Goal: Information Seeking & Learning: Compare options

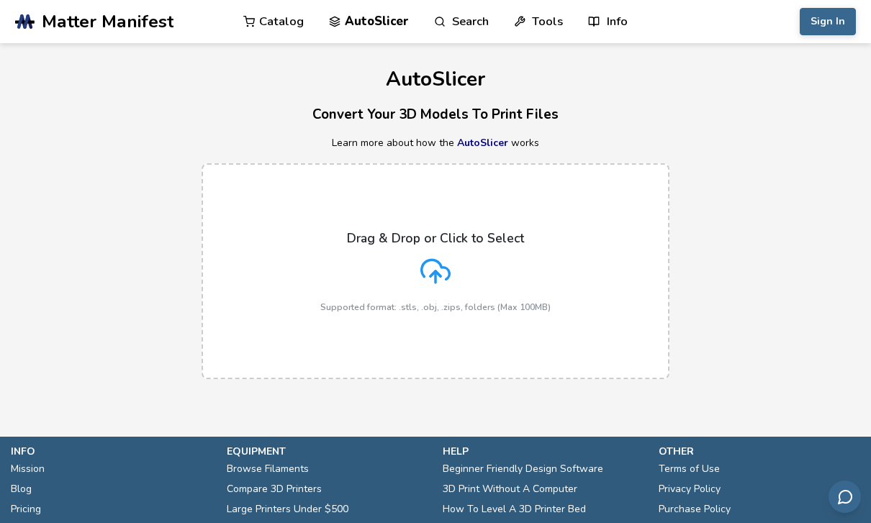
click at [269, 27] on link "Catalog" at bounding box center [273, 21] width 60 height 43
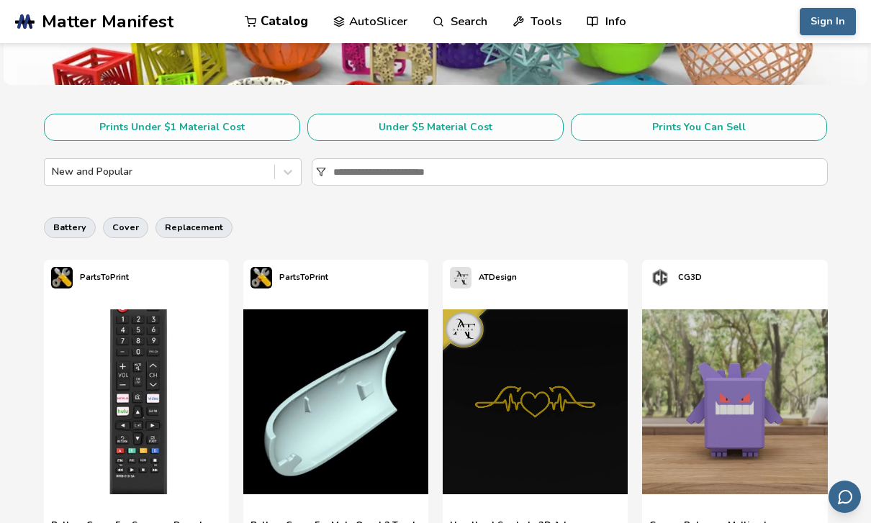
scroll to position [233, 0]
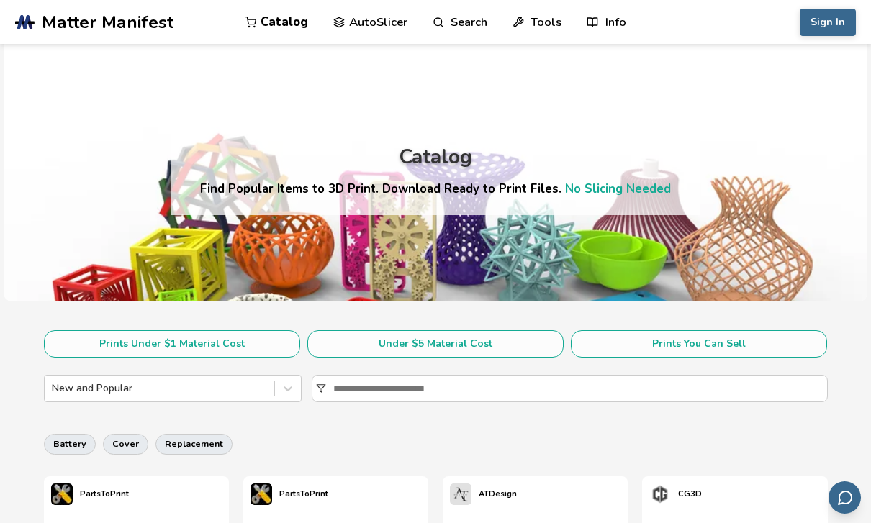
scroll to position [15, 0]
click at [372, 20] on link "AutoSlicer" at bounding box center [370, 21] width 74 height 43
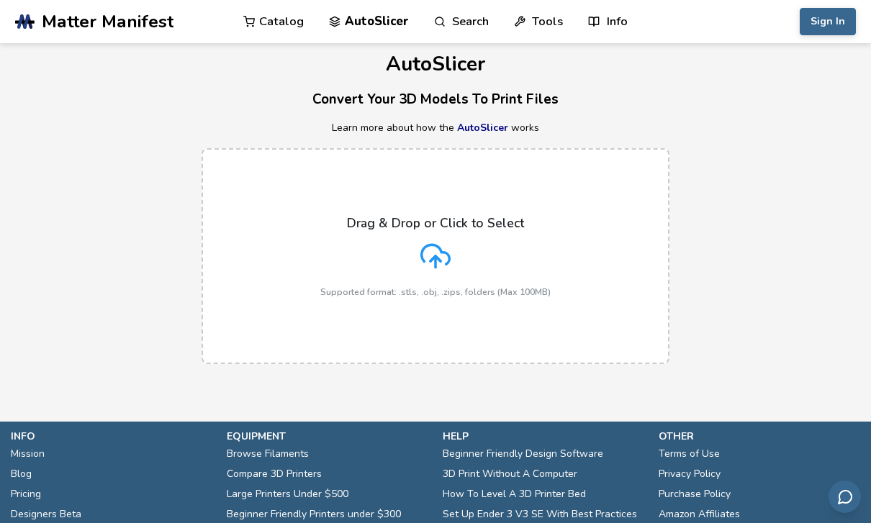
click at [460, 14] on link "Search" at bounding box center [461, 21] width 55 height 43
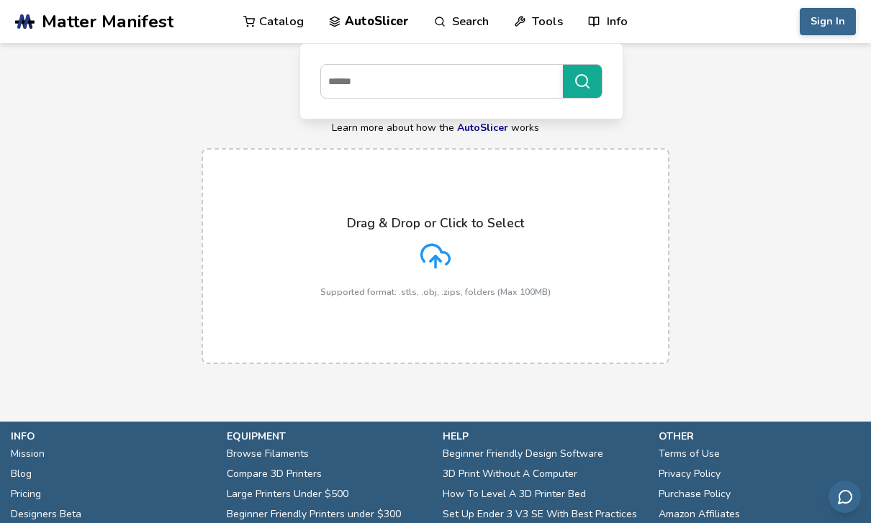
click at [536, 12] on link "Tools" at bounding box center [538, 21] width 49 height 43
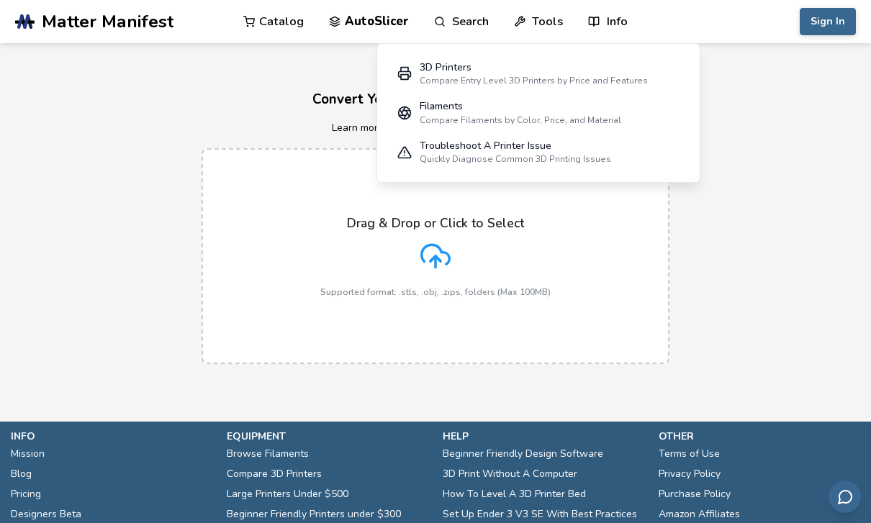
click at [613, 12] on link "Info" at bounding box center [607, 21] width 39 height 43
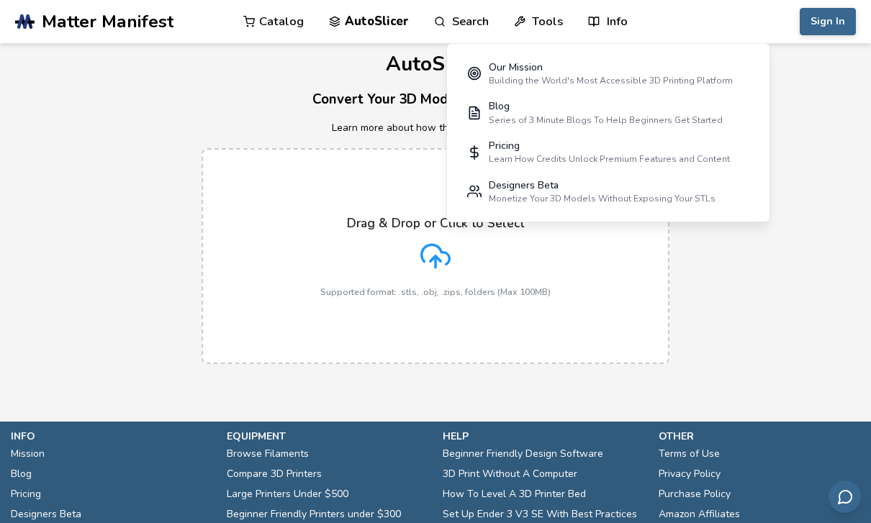
click at [279, 19] on link "Catalog" at bounding box center [273, 21] width 60 height 43
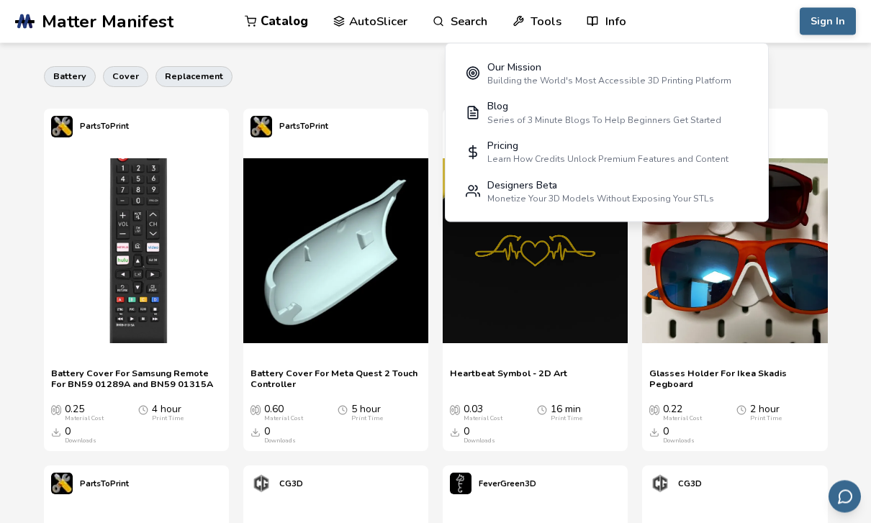
scroll to position [383, 0]
click at [755, 370] on span "Glasses Holder For Ikea Skadis Pegboard" at bounding box center [734, 379] width 171 height 22
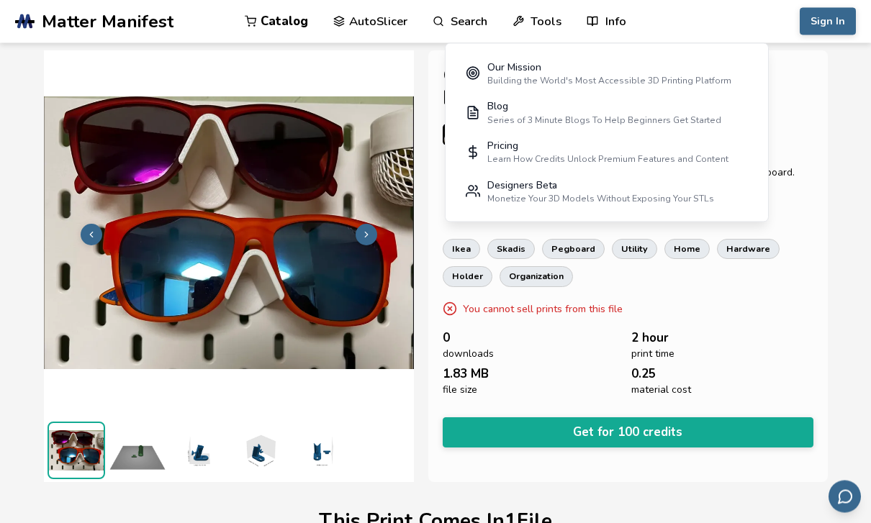
scroll to position [1, 0]
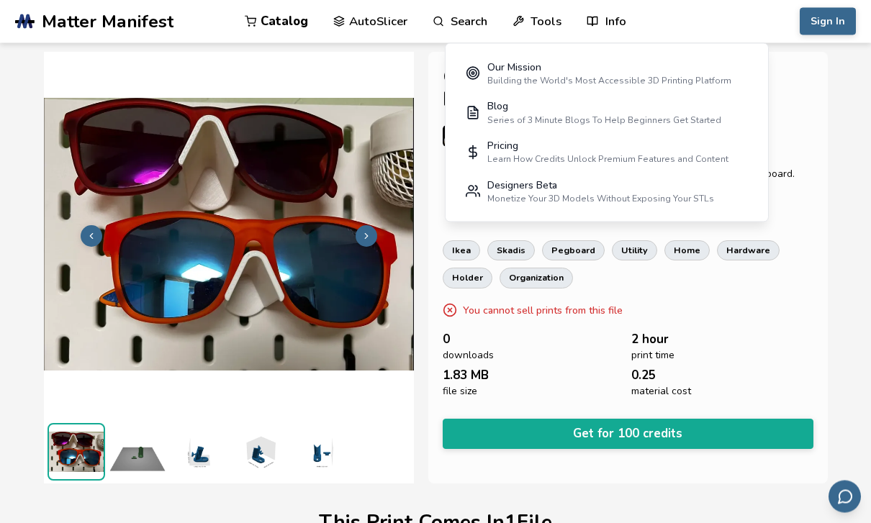
click at [825, 115] on div "Glasses Holder For Ikea Skadis Pegboard PartsToPrint Download ready to print fi…" at bounding box center [628, 269] width 400 height 432
click at [612, 10] on link "Info" at bounding box center [606, 21] width 39 height 43
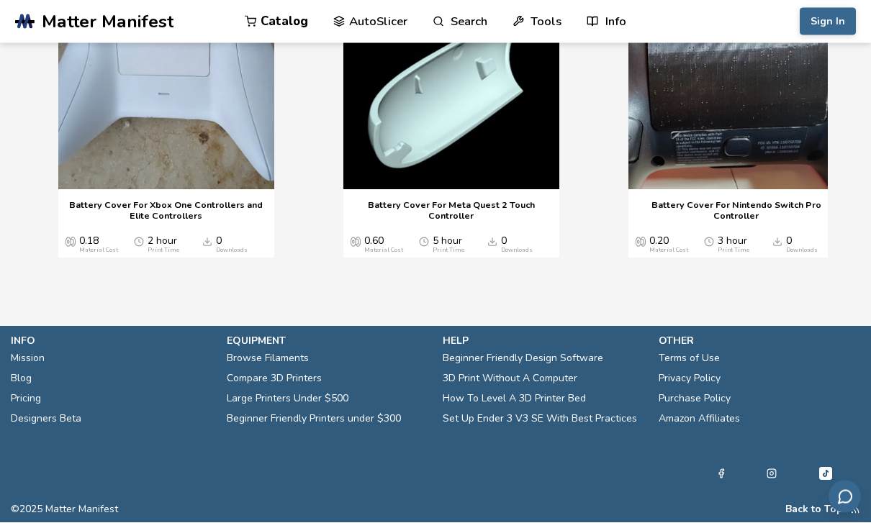
scroll to position [2787, 0]
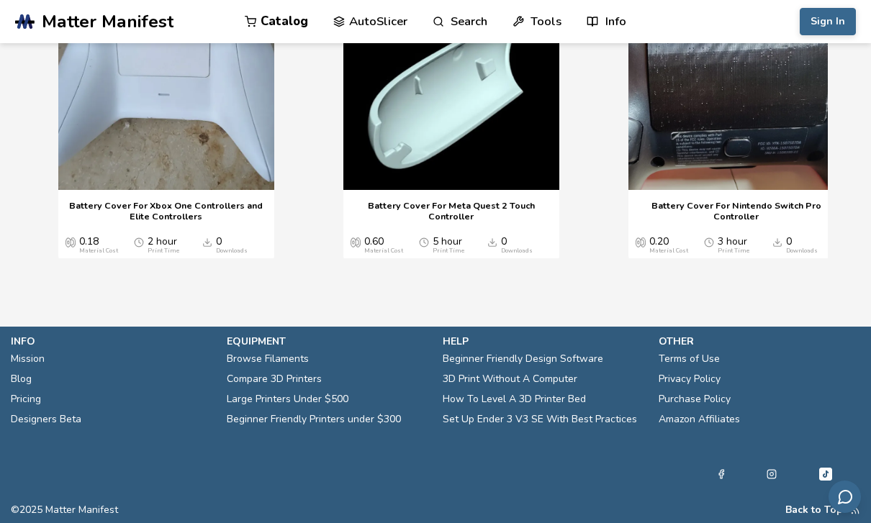
click at [303, 390] on link "Compare 3D Printers" at bounding box center [274, 379] width 95 height 20
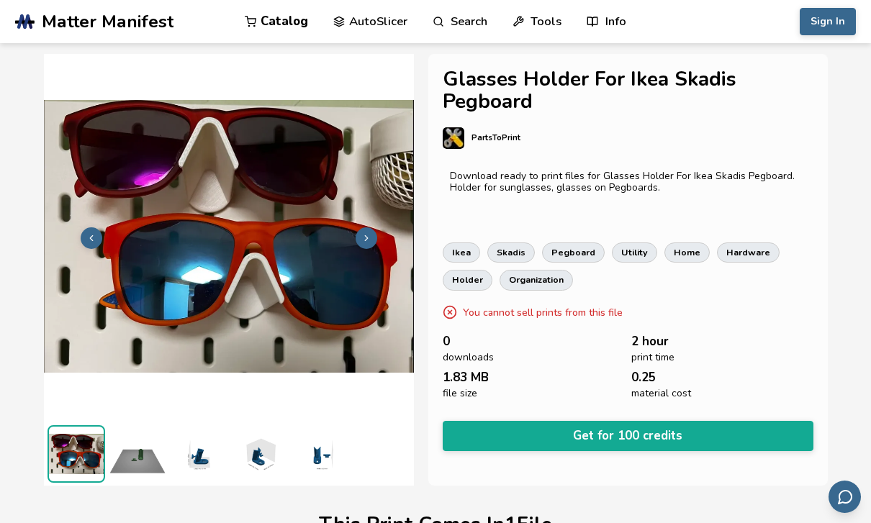
select select "**********"
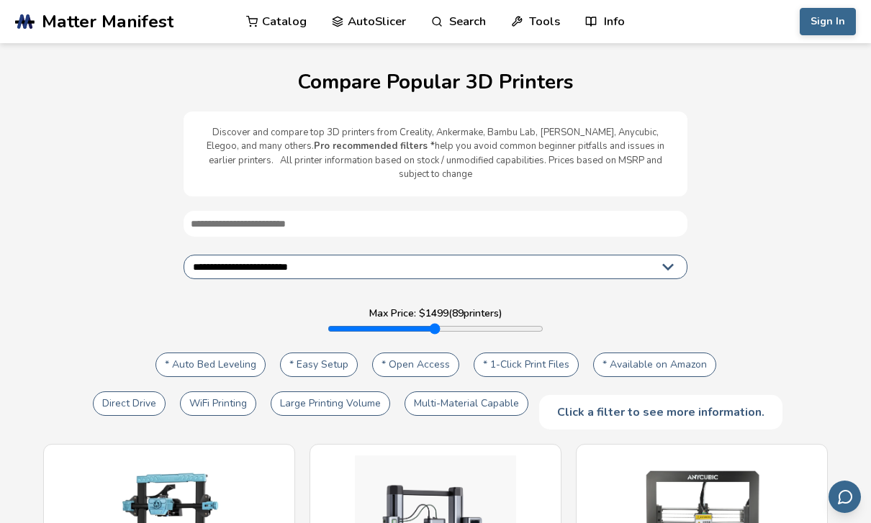
click at [661, 255] on select "**********" at bounding box center [436, 267] width 504 height 24
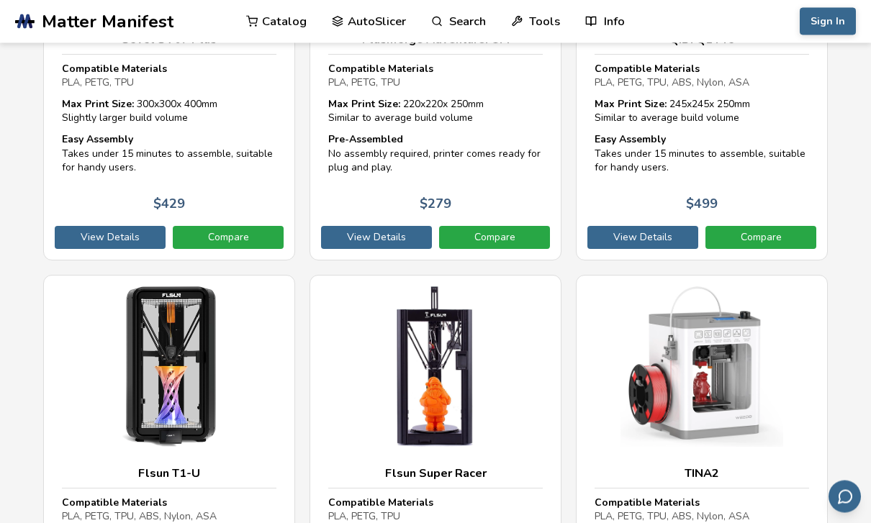
scroll to position [11429, 0]
